Goal: Task Accomplishment & Management: Use online tool/utility

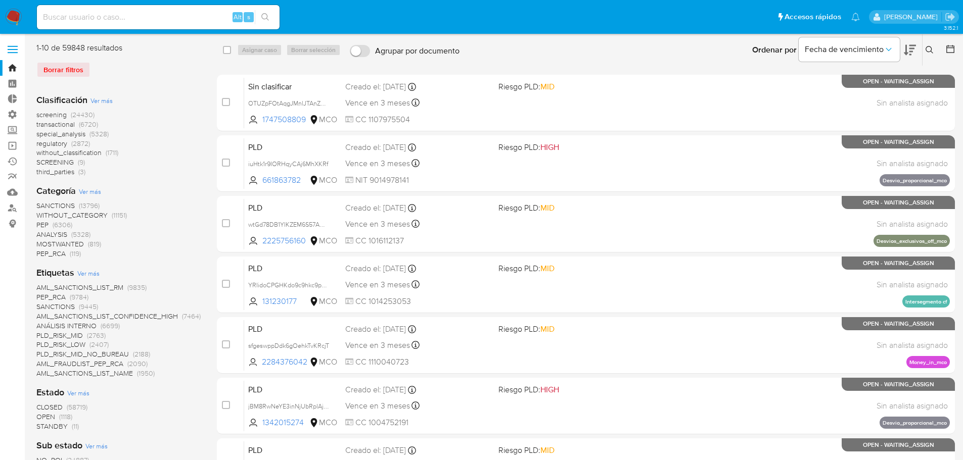
click at [166, 21] on div "Alt s" at bounding box center [158, 17] width 243 height 24
click at [120, 22] on input at bounding box center [158, 17] width 243 height 13
paste input "736434156"
type input "736434156"
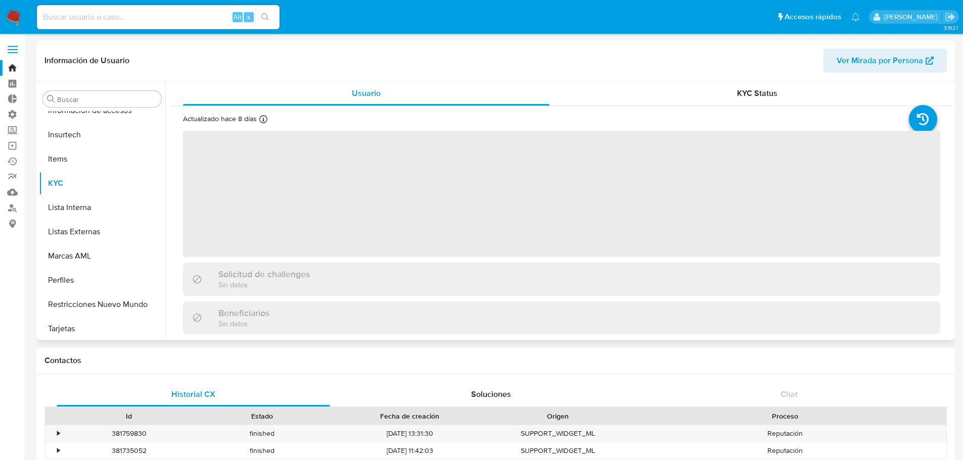
scroll to position [403, 0]
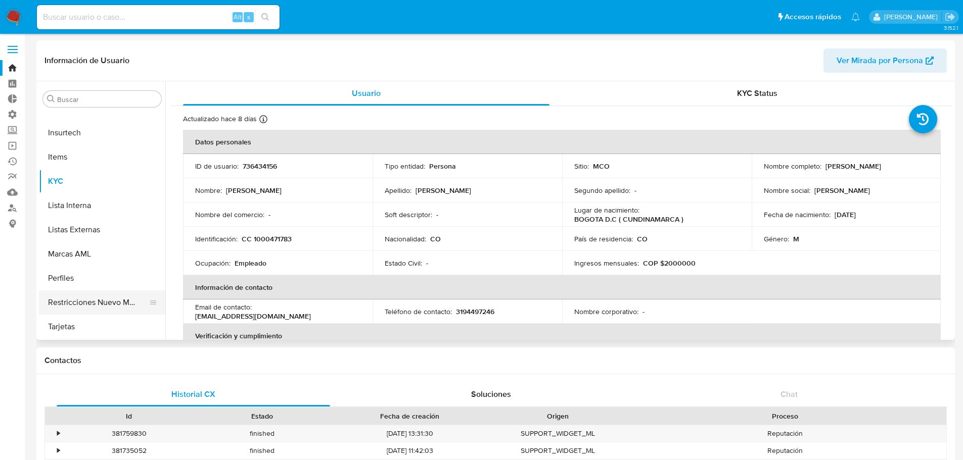
click at [83, 305] on button "Restricciones Nuevo Mundo" at bounding box center [98, 303] width 118 height 24
select select "10"
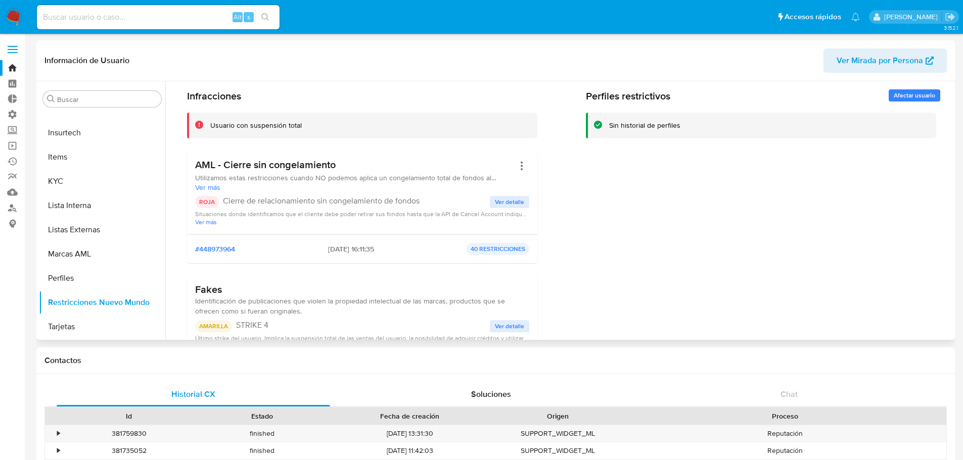
scroll to position [51, 0]
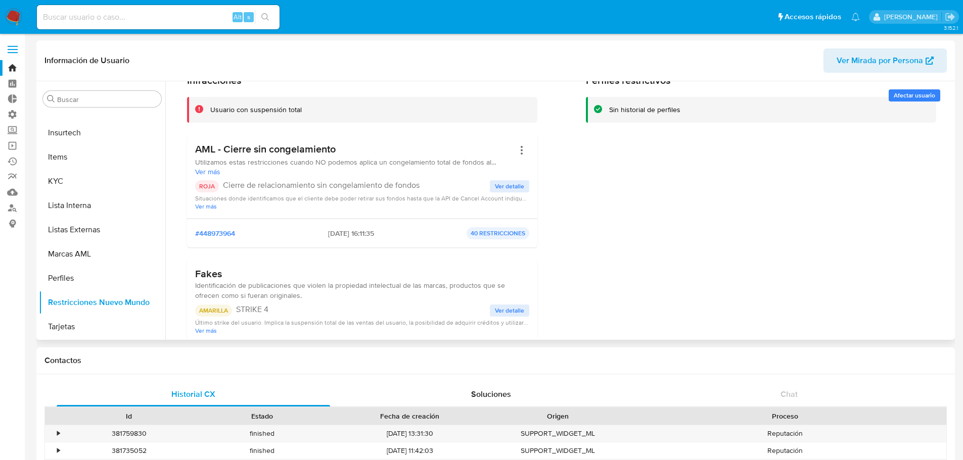
drag, startPoint x: 249, startPoint y: 152, endPoint x: 319, endPoint y: 154, distance: 70.3
click at [319, 154] on h3 "AML - Cierre sin congelamiento" at bounding box center [354, 149] width 319 height 13
drag, startPoint x: 362, startPoint y: 148, endPoint x: 237, endPoint y: 152, distance: 125.9
click at [237, 152] on h3 "AML - Cierre sin congelamiento" at bounding box center [354, 149] width 319 height 13
drag, startPoint x: 251, startPoint y: 182, endPoint x: 439, endPoint y: 181, distance: 188.0
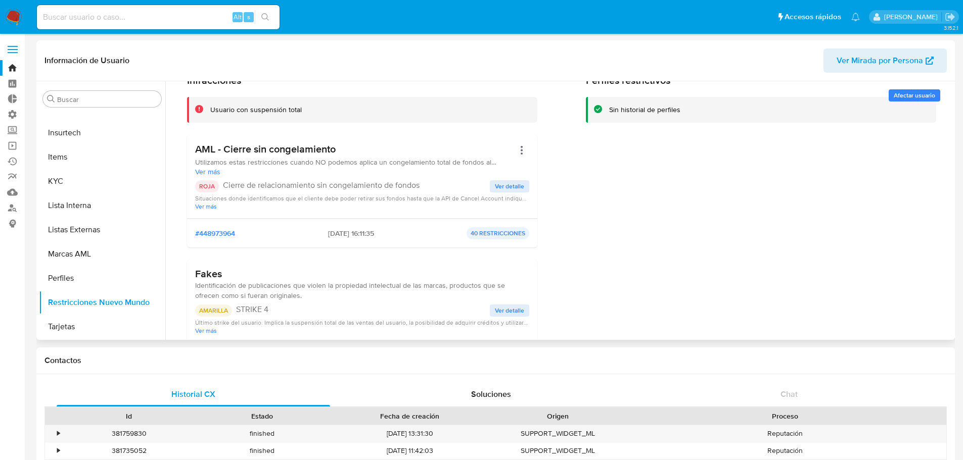
click at [439, 181] on p "Cierre de relacionamiento sin congelamiento de fondos" at bounding box center [356, 185] width 267 height 10
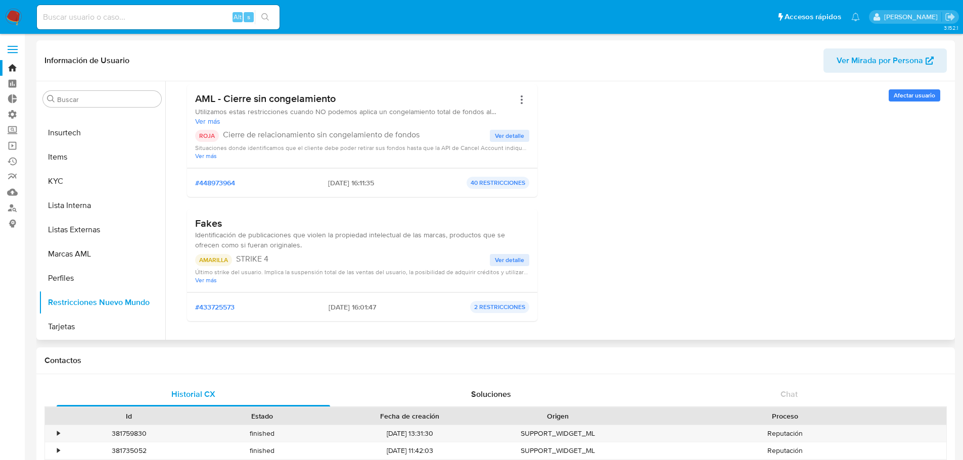
drag, startPoint x: 272, startPoint y: 265, endPoint x: 209, endPoint y: 216, distance: 80.7
click at [209, 217] on div "Fakes Identificación de publicaciones que violen la propiedad intelectual de la…" at bounding box center [362, 250] width 334 height 67
drag, startPoint x: 268, startPoint y: 260, endPoint x: 280, endPoint y: 260, distance: 11.6
click at [269, 260] on p "STRIKE 4" at bounding box center [363, 259] width 254 height 10
click at [285, 262] on p "STRIKE 4" at bounding box center [363, 259] width 254 height 10
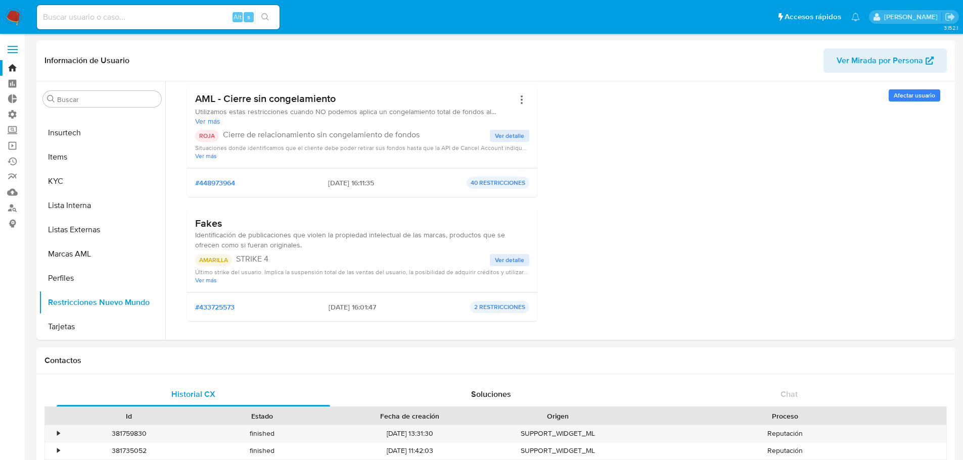
click at [145, 20] on input at bounding box center [158, 17] width 243 height 13
paste input "185444994"
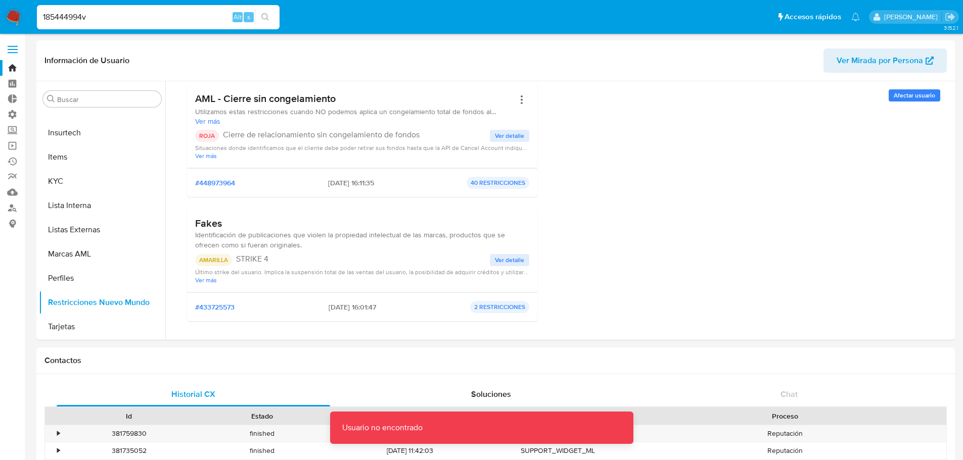
click at [145, 20] on input "185444994v" at bounding box center [158, 17] width 243 height 13
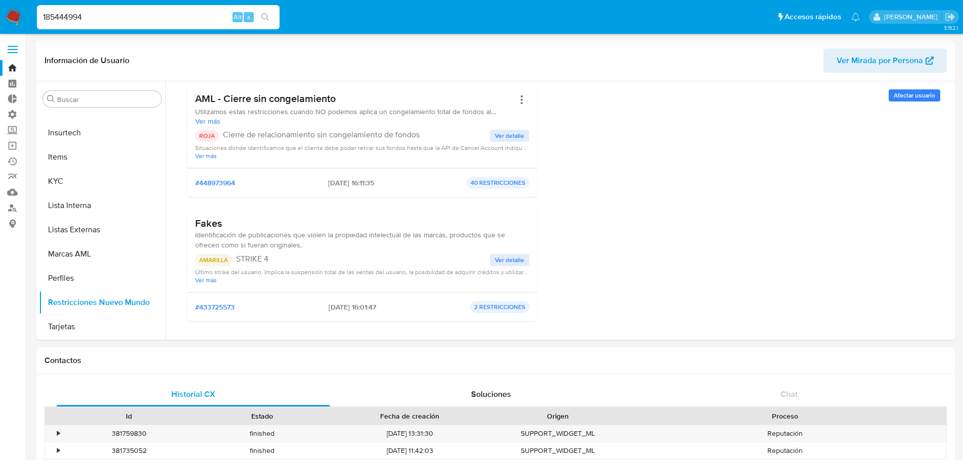
type input "185444994"
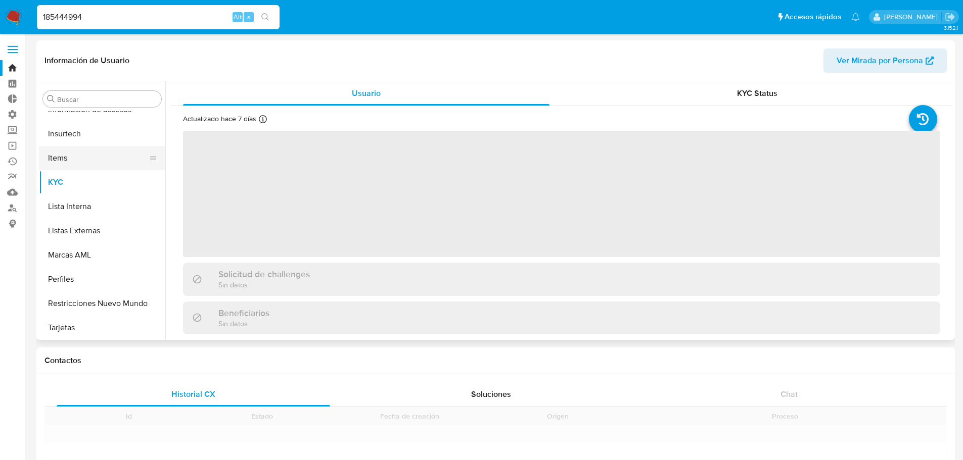
scroll to position [403, 0]
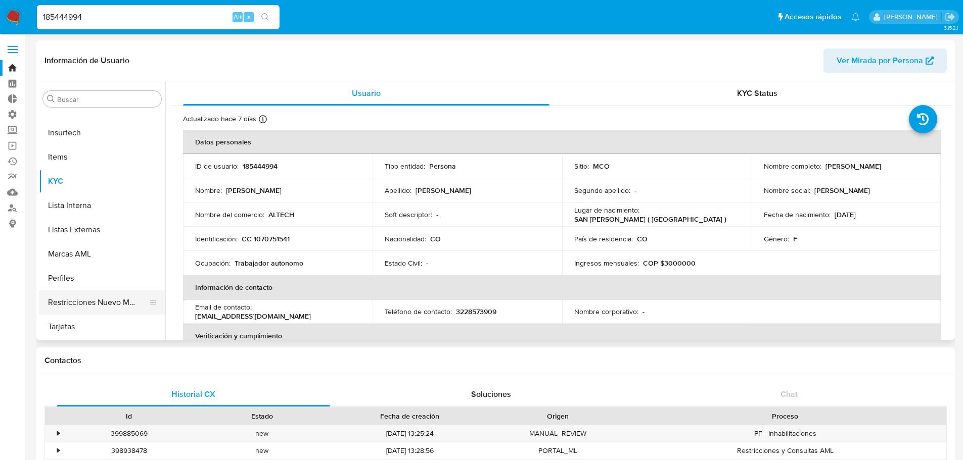
click at [88, 302] on button "Restricciones Nuevo Mundo" at bounding box center [98, 303] width 118 height 24
select select "10"
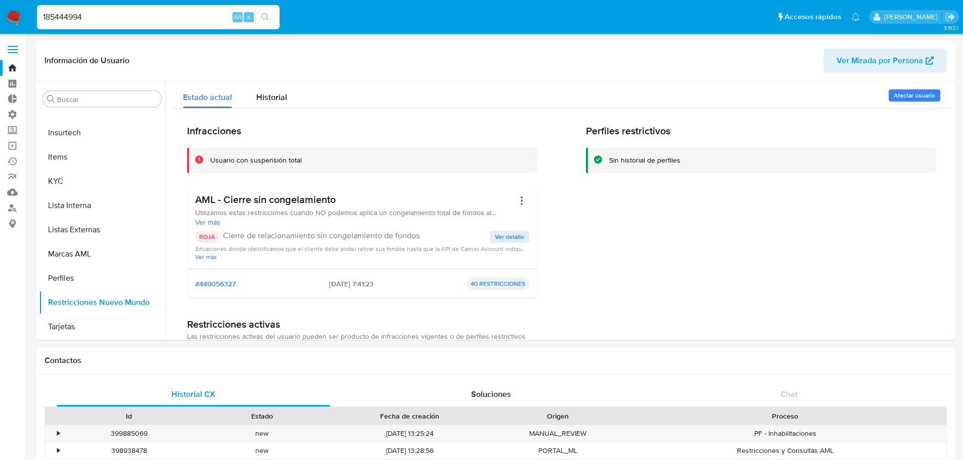
click at [102, 25] on div "185444994 Alt s" at bounding box center [158, 17] width 243 height 24
click at [107, 12] on input "185444994" at bounding box center [158, 17] width 243 height 13
drag, startPoint x: 75, startPoint y: 12, endPoint x: 5, endPoint y: 10, distance: 70.8
click at [5, 10] on nav "Pausado Ver notificaciones 185444994 Alt s Accesos rápidos Presiona las siguien…" at bounding box center [481, 17] width 963 height 34
paste input "788628353"
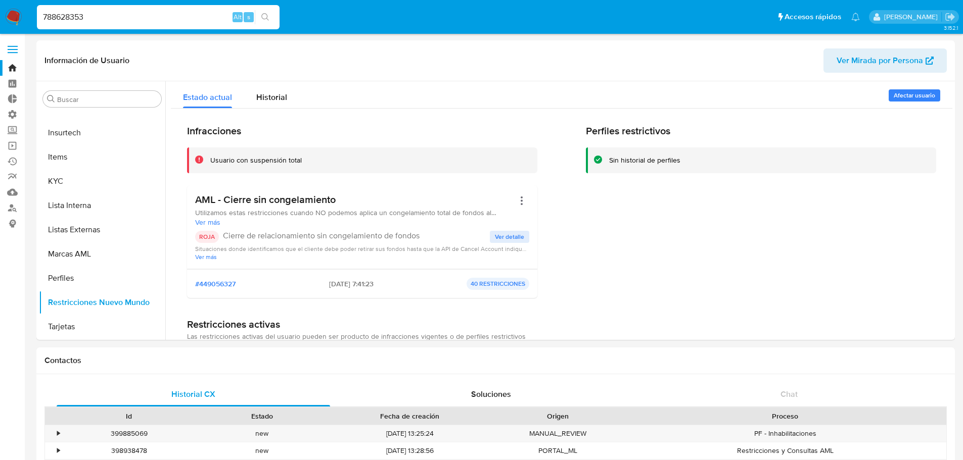
type input "788628353"
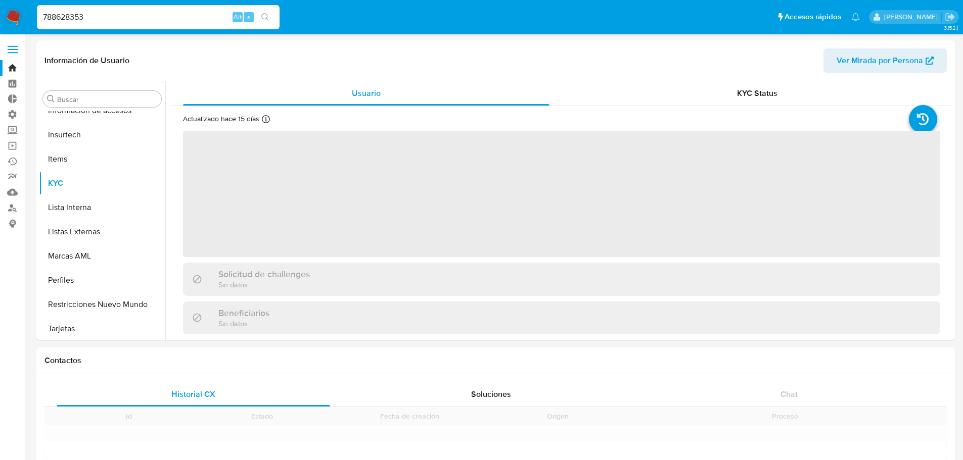
scroll to position [403, 0]
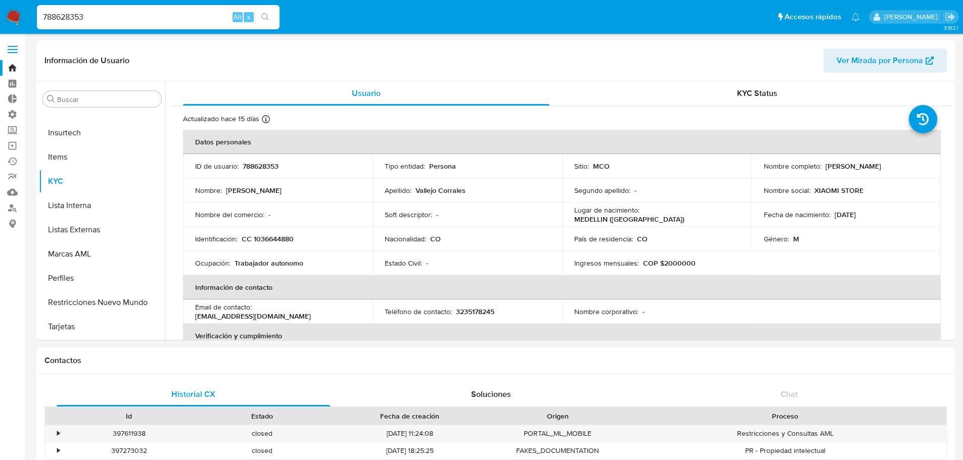
select select "10"
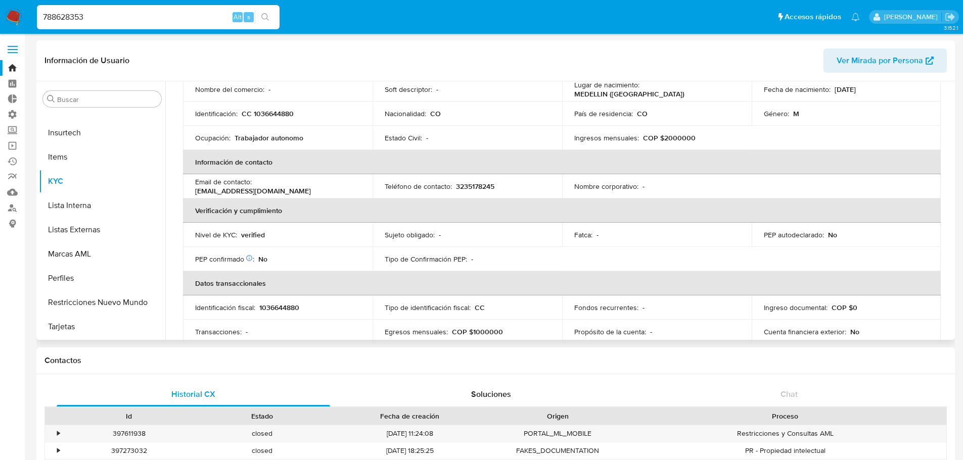
scroll to position [152, 0]
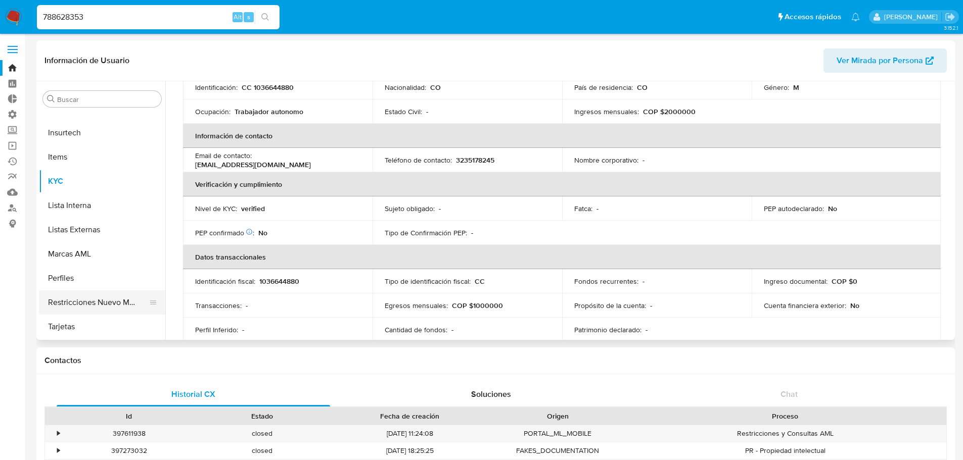
click at [87, 302] on button "Restricciones Nuevo Mundo" at bounding box center [98, 303] width 118 height 24
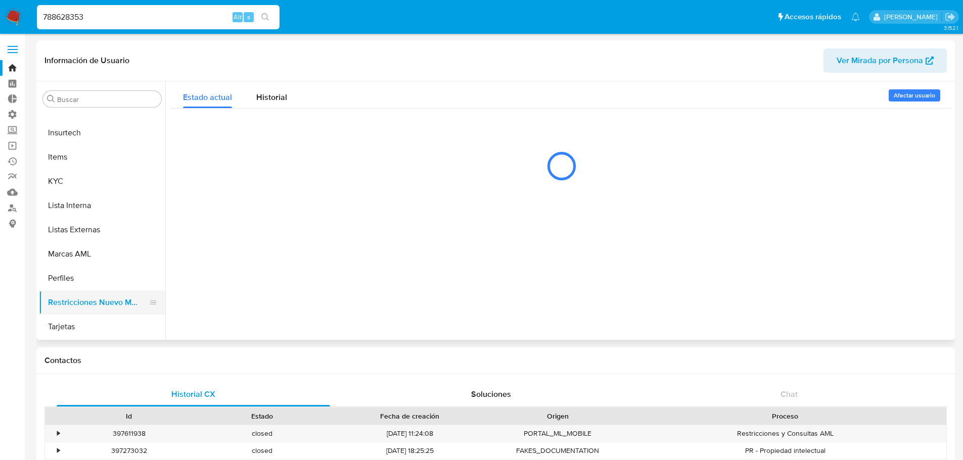
scroll to position [0, 0]
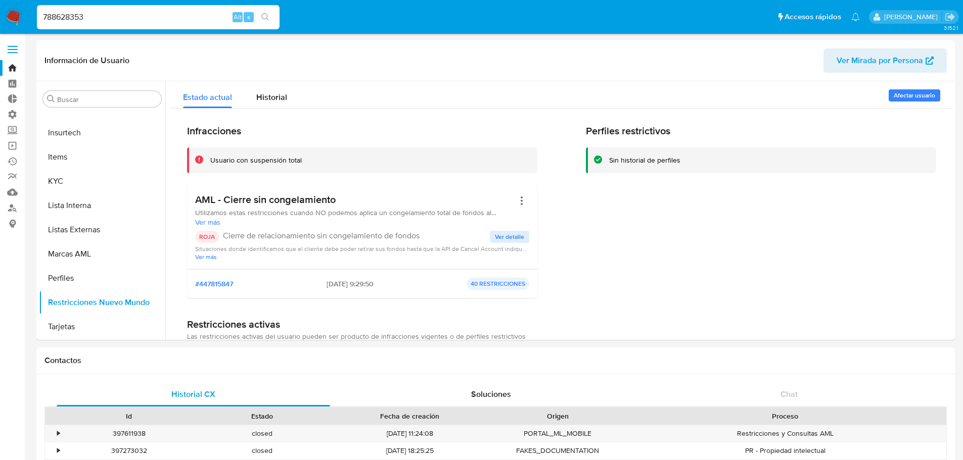
click at [114, 16] on input "788628353" at bounding box center [158, 17] width 243 height 13
drag, startPoint x: 114, startPoint y: 14, endPoint x: 5, endPoint y: 19, distance: 109.3
click at [6, 19] on nav "Pausado Ver notificaciones 788628353 Alt s Accesos rápidos Presiona las siguien…" at bounding box center [481, 17] width 963 height 34
paste input "2142107996"
type input "2142107996"
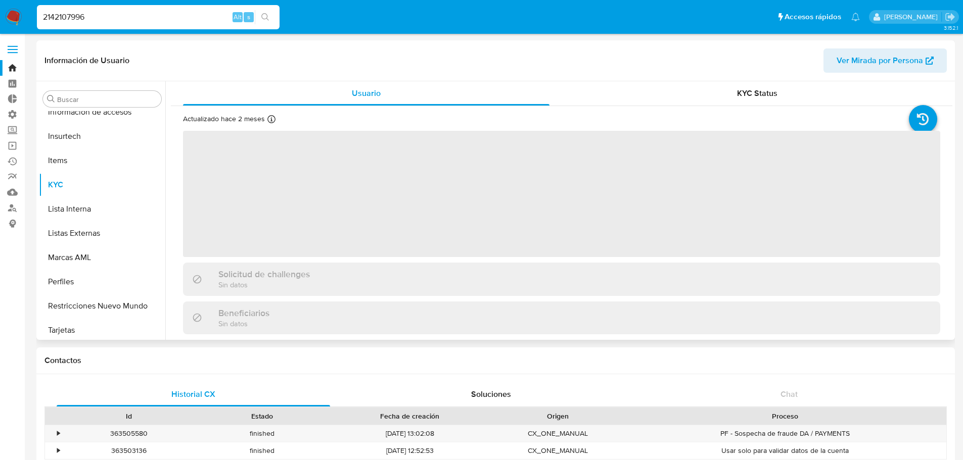
scroll to position [403, 0]
select select "10"
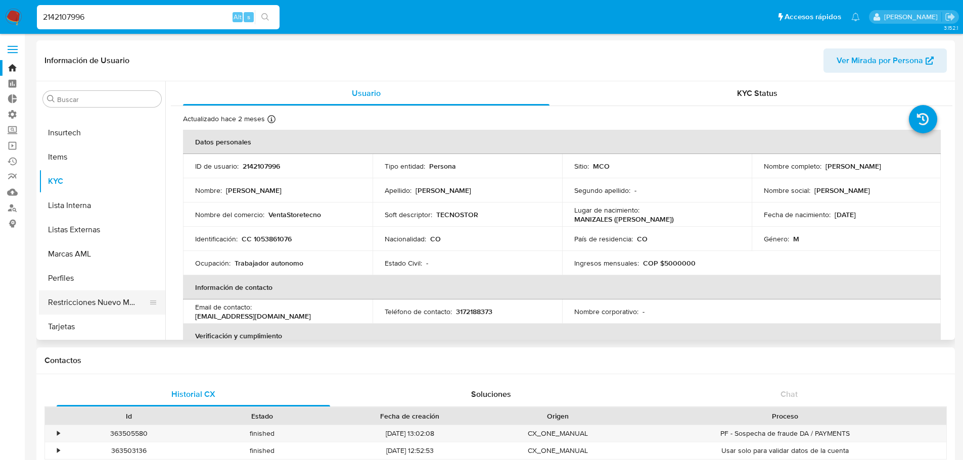
click at [104, 302] on button "Restricciones Nuevo Mundo" at bounding box center [98, 303] width 118 height 24
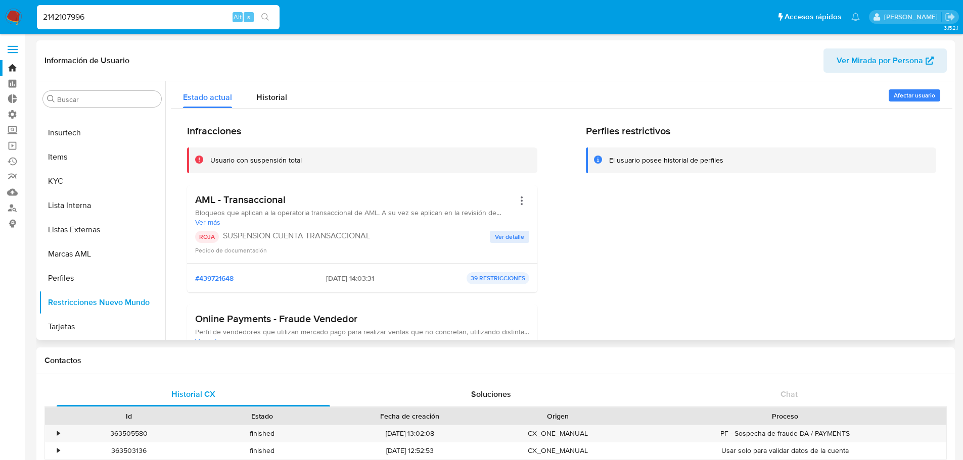
drag, startPoint x: 345, startPoint y: 235, endPoint x: 380, endPoint y: 232, distance: 35.5
click at [380, 232] on p "SUSPENSION CUENTA TRANSACCIONAL" at bounding box center [356, 236] width 267 height 10
drag, startPoint x: 171, startPoint y: 18, endPoint x: 157, endPoint y: 17, distance: 13.7
click at [165, 16] on input "2142107996" at bounding box center [158, 17] width 243 height 13
drag, startPoint x: 144, startPoint y: 21, endPoint x: -61, endPoint y: 33, distance: 205.0
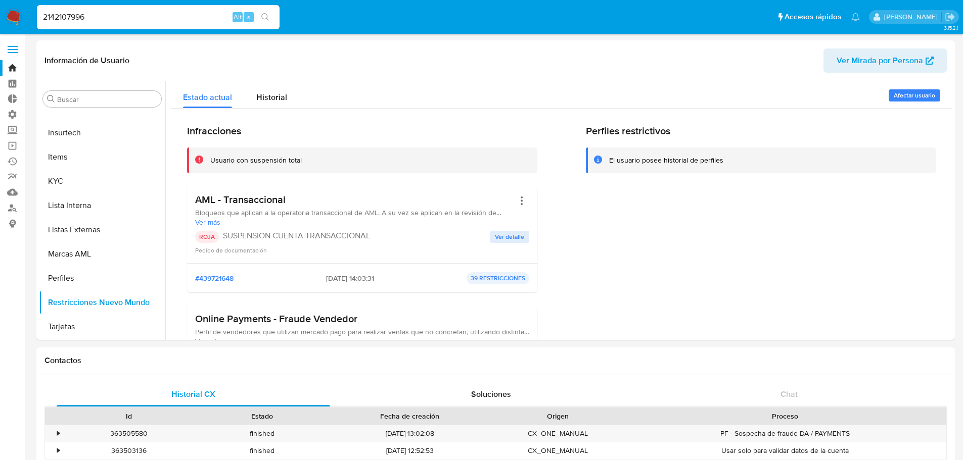
paste input "261817393"
type input "2261817393"
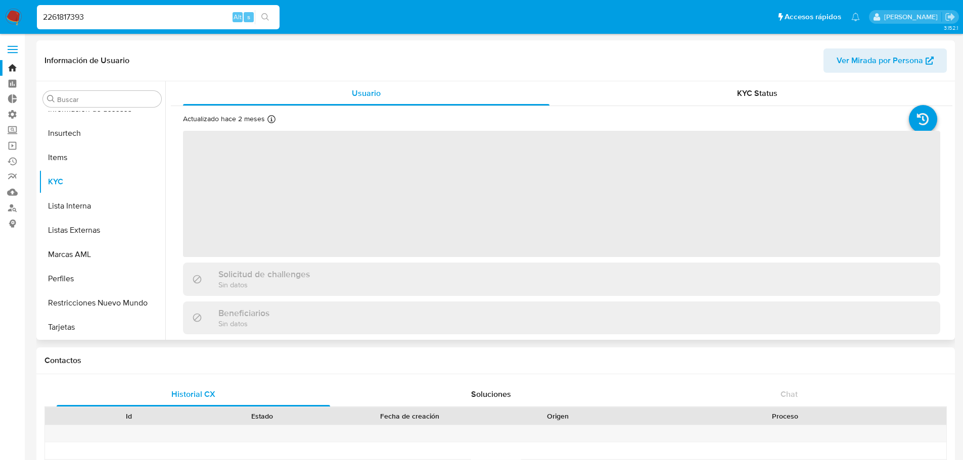
scroll to position [403, 0]
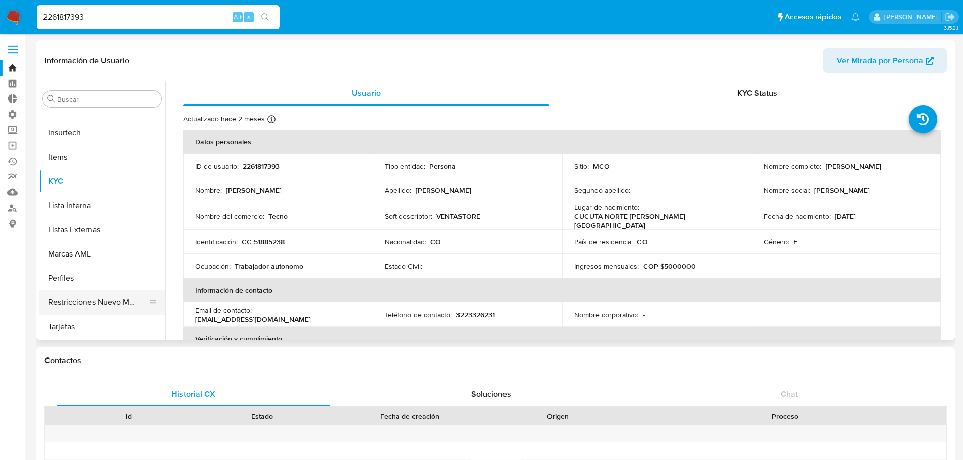
select select "10"
click at [118, 293] on button "Restricciones Nuevo Mundo" at bounding box center [98, 303] width 118 height 24
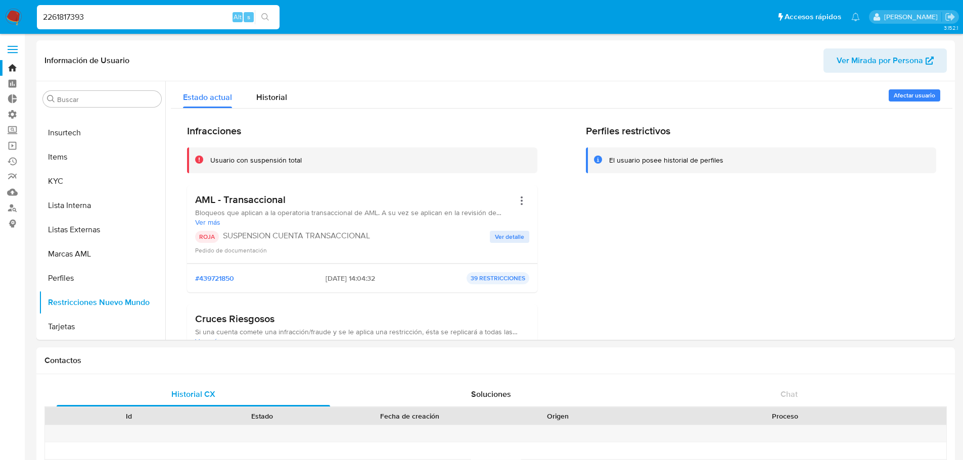
click at [144, 23] on input "2261817393" at bounding box center [158, 17] width 243 height 13
drag, startPoint x: 120, startPoint y: 18, endPoint x: -67, endPoint y: 18, distance: 187.5
paste input "37731251"
type input "2377312513"
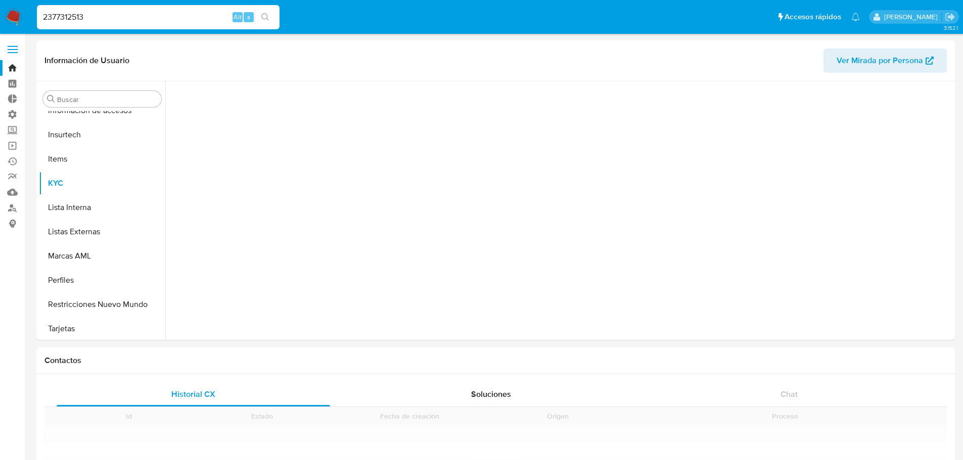
scroll to position [403, 0]
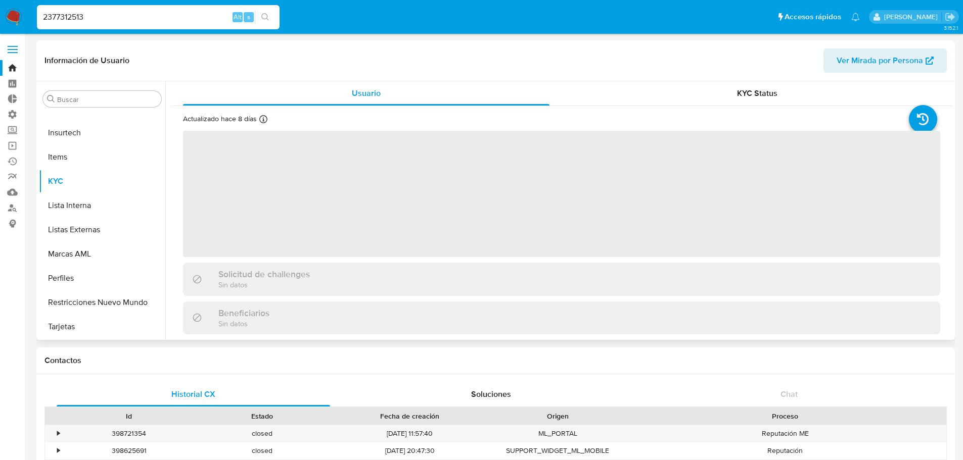
select select "10"
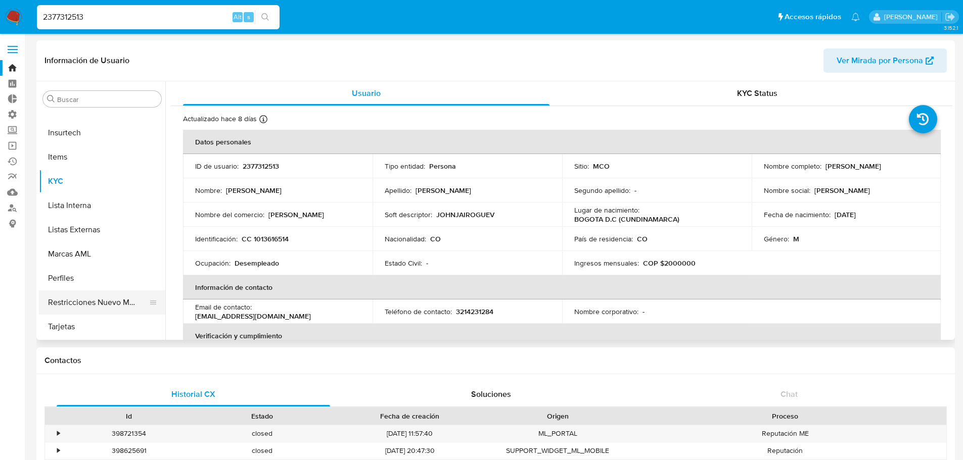
click at [119, 304] on button "Restricciones Nuevo Mundo" at bounding box center [98, 303] width 118 height 24
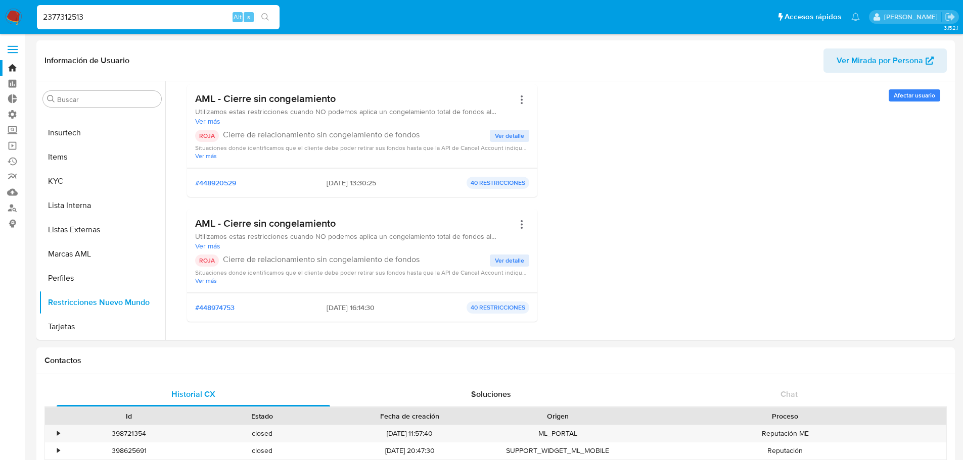
scroll to position [101, 0]
